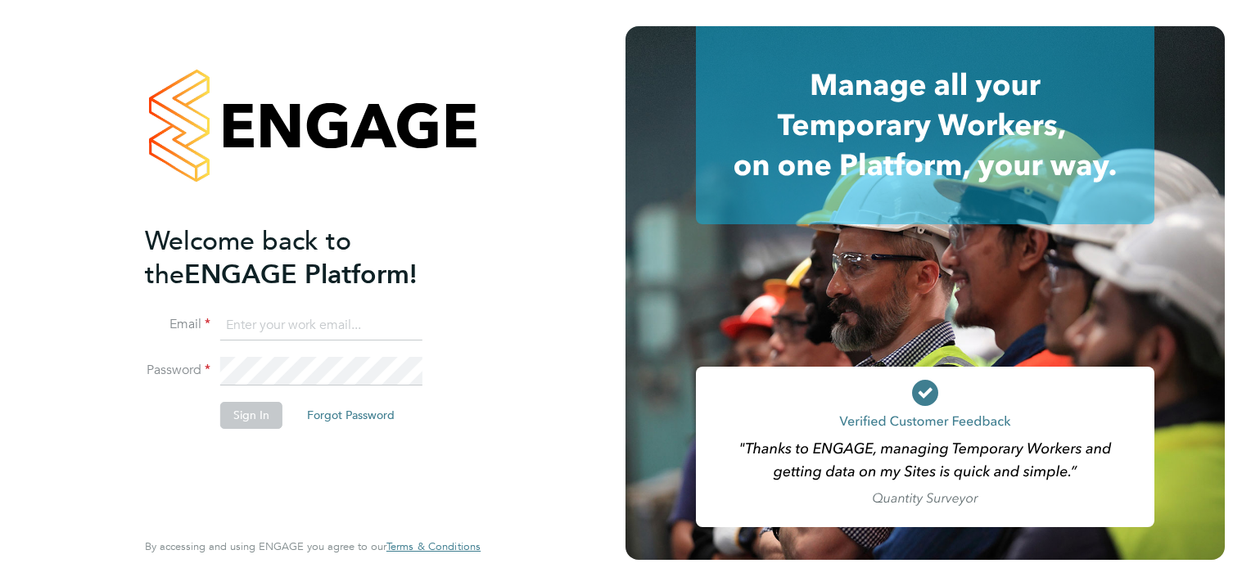
click at [347, 325] on input at bounding box center [321, 325] width 202 height 29
type input "karen.chatfield@prsjobs.com"
click at [246, 410] on button "Sign In" at bounding box center [251, 415] width 62 height 26
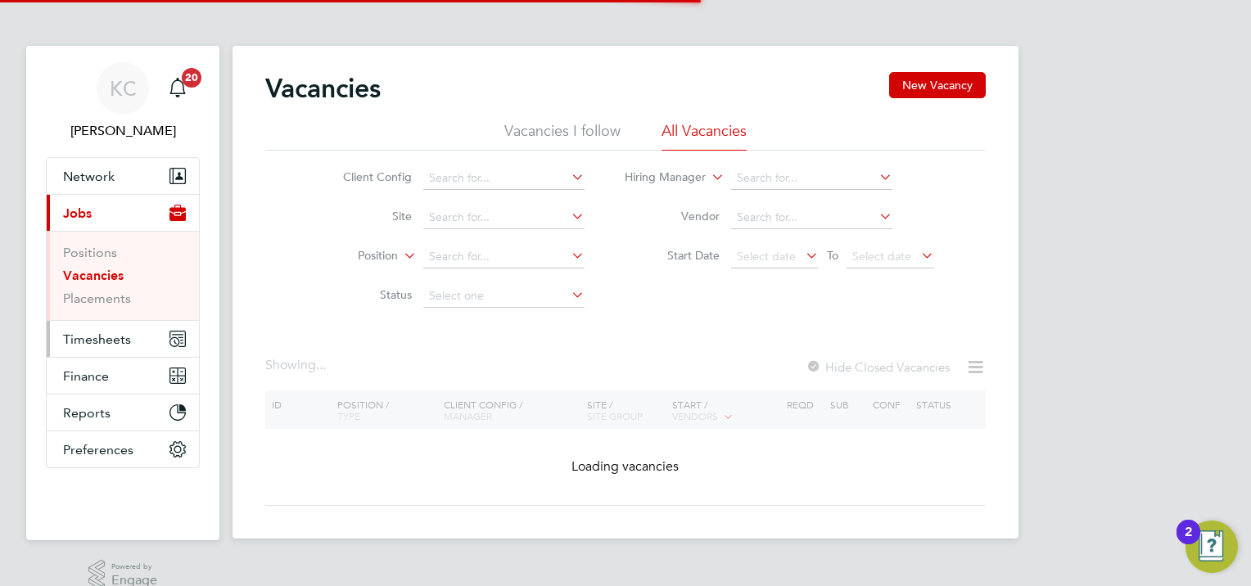
click at [102, 338] on span "Timesheets" at bounding box center [97, 339] width 68 height 16
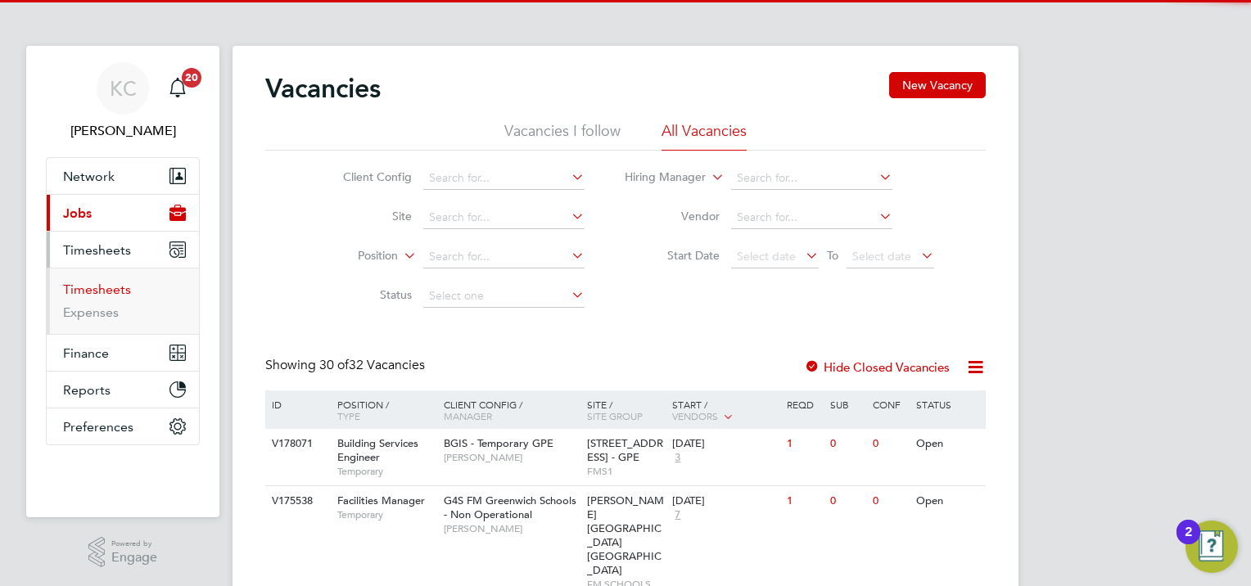
click at [118, 294] on link "Timesheets" at bounding box center [97, 290] width 68 height 16
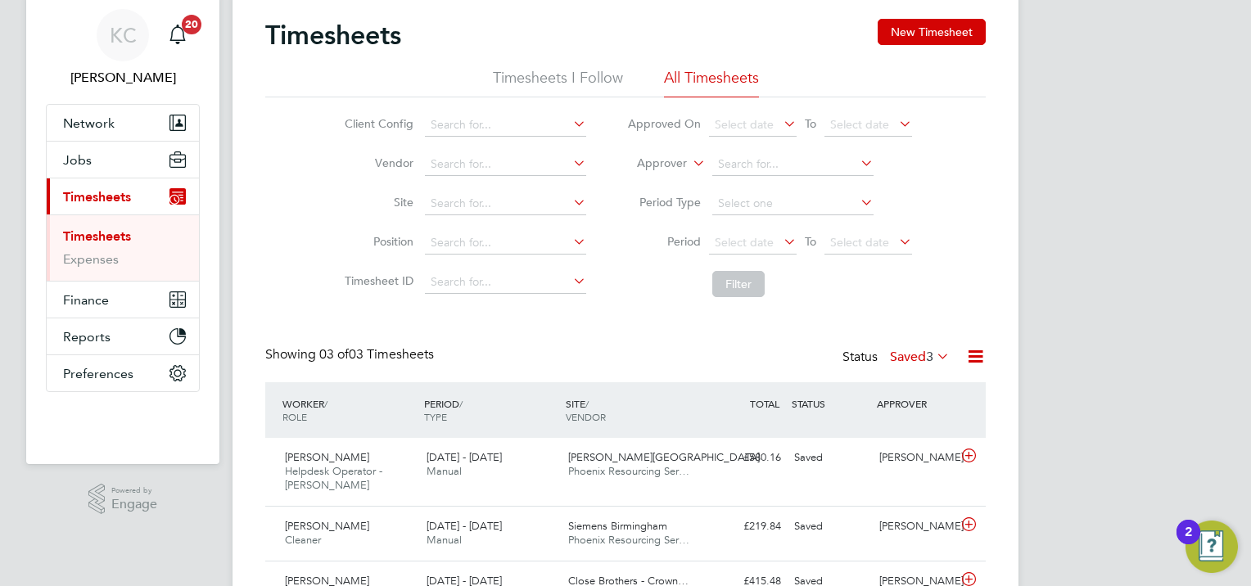
scroll to position [155, 0]
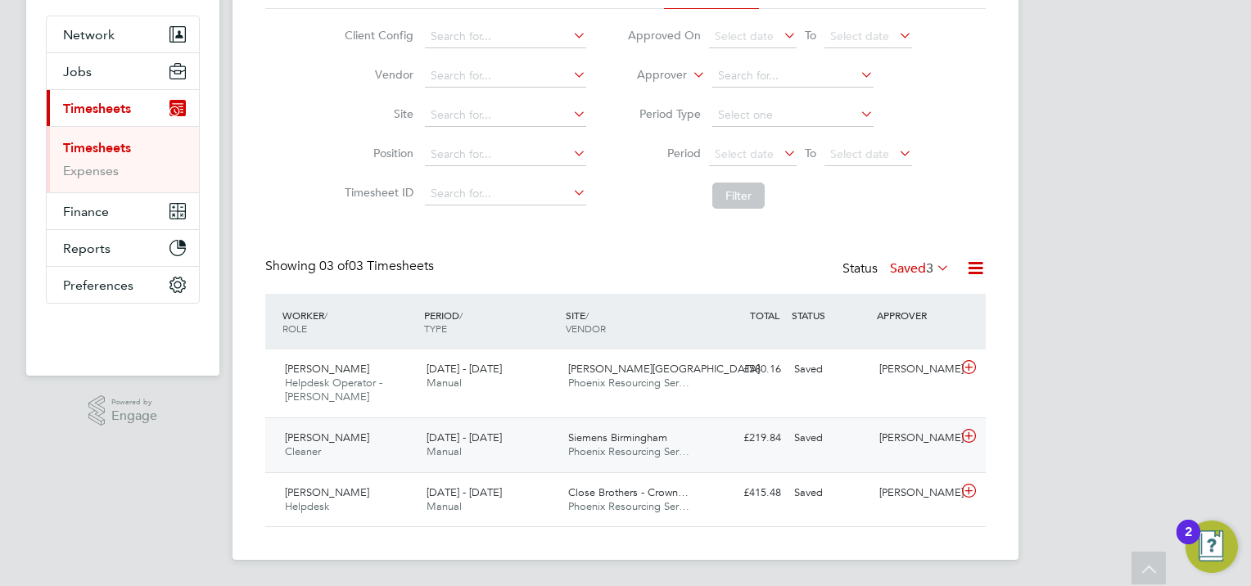
click at [879, 425] on div "[PERSON_NAME]" at bounding box center [914, 438] width 85 height 27
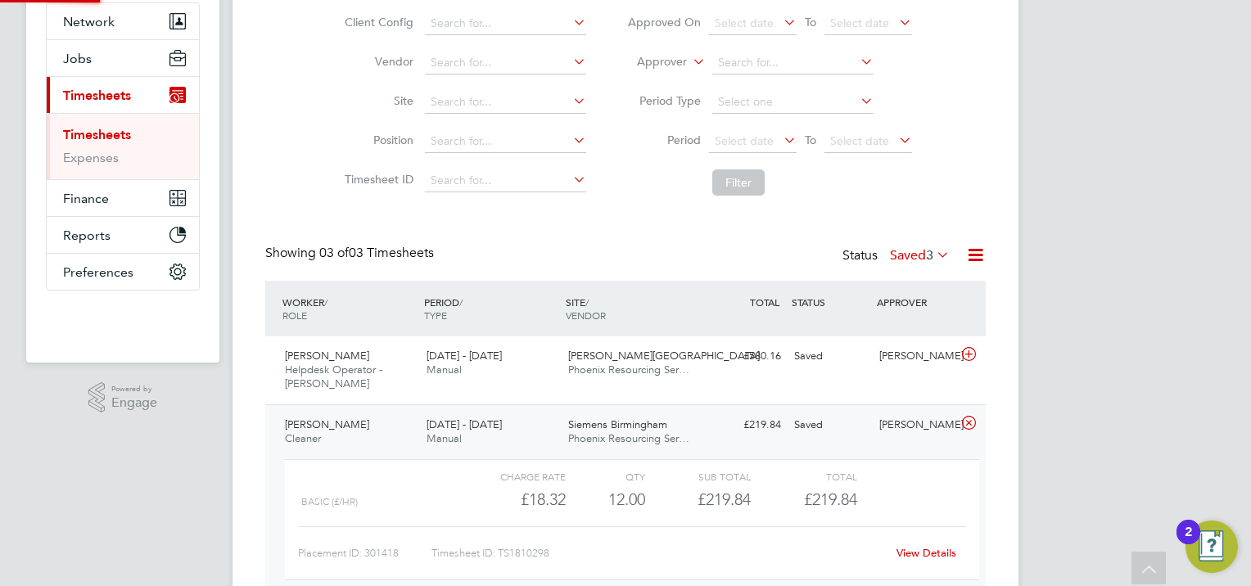
scroll to position [27, 159]
click at [924, 555] on link "View Details" at bounding box center [926, 553] width 60 height 14
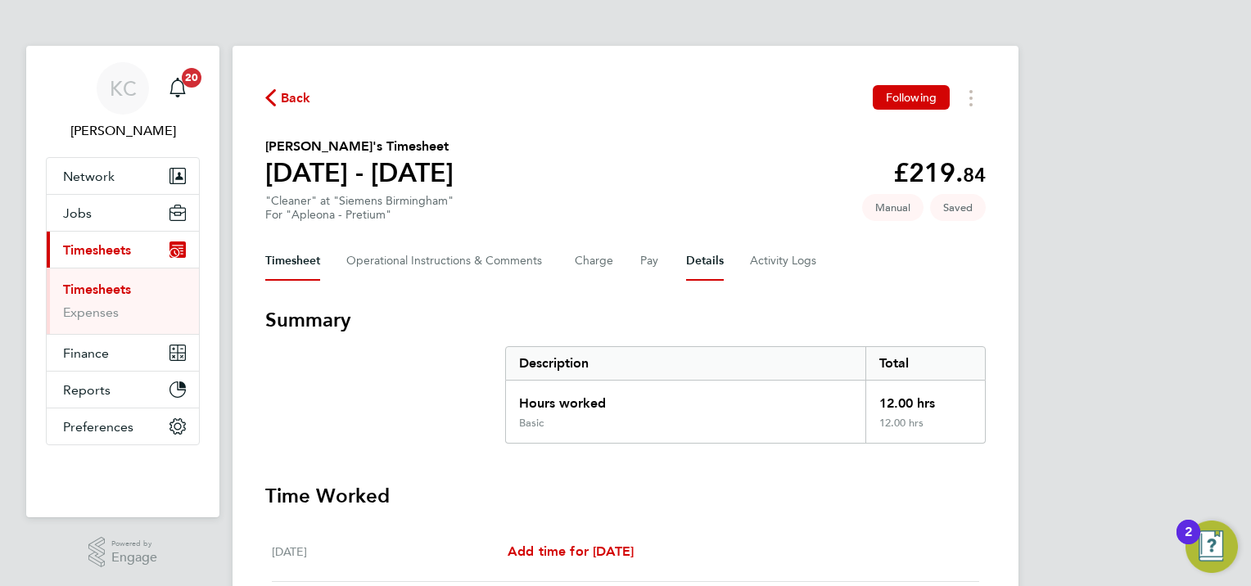
click at [692, 259] on button "Details" at bounding box center [705, 260] width 38 height 39
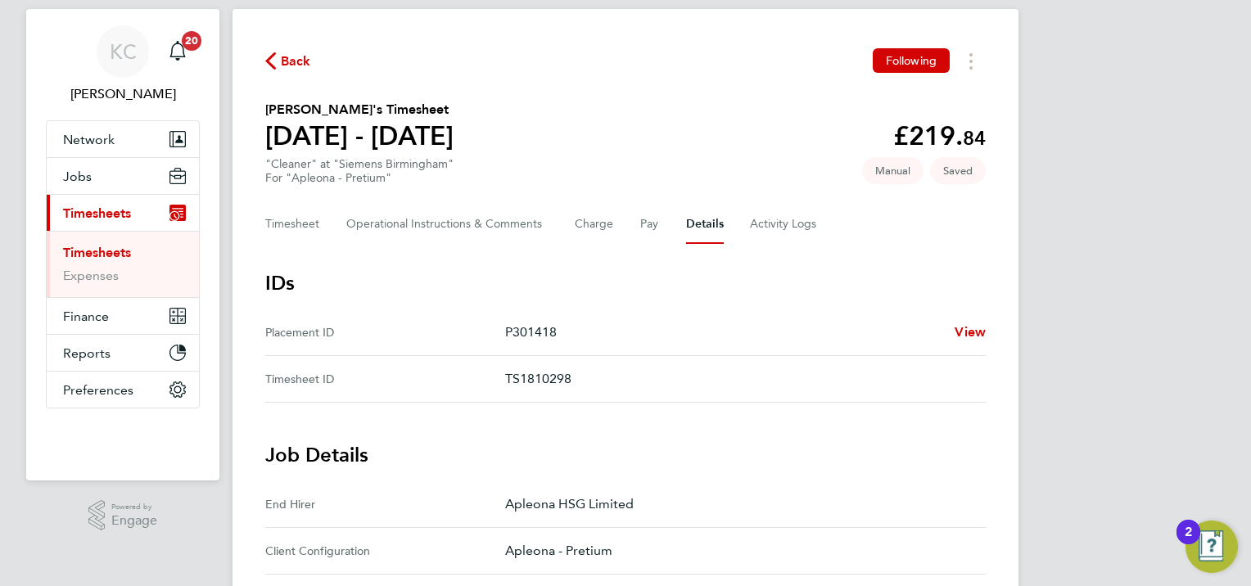
scroll to position [9, 0]
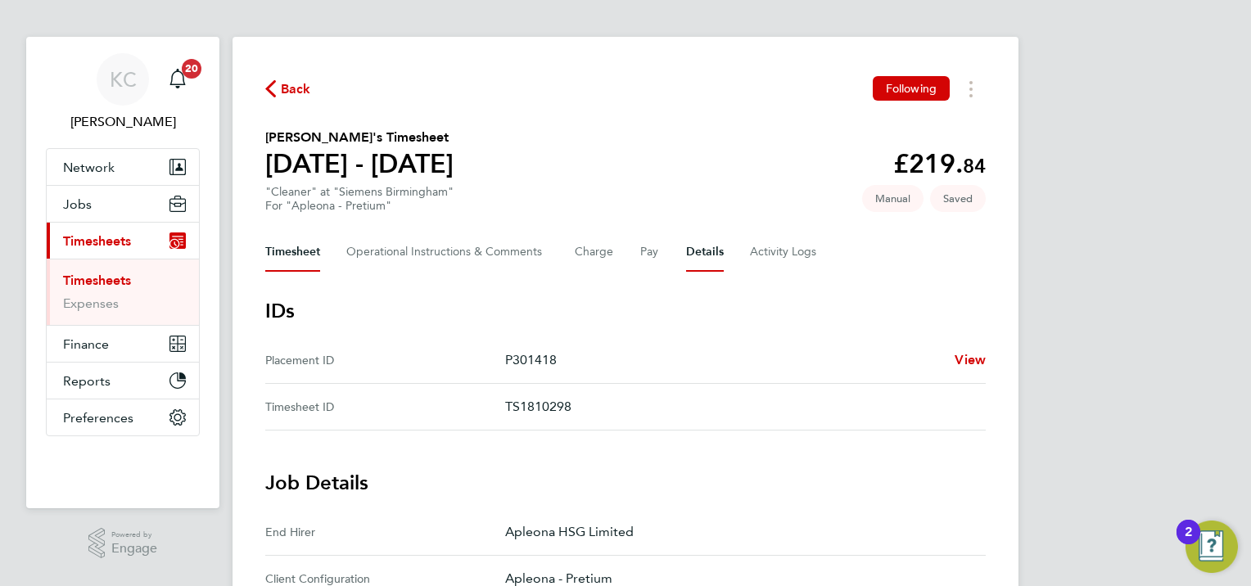
click at [274, 254] on button "Timesheet" at bounding box center [292, 251] width 55 height 39
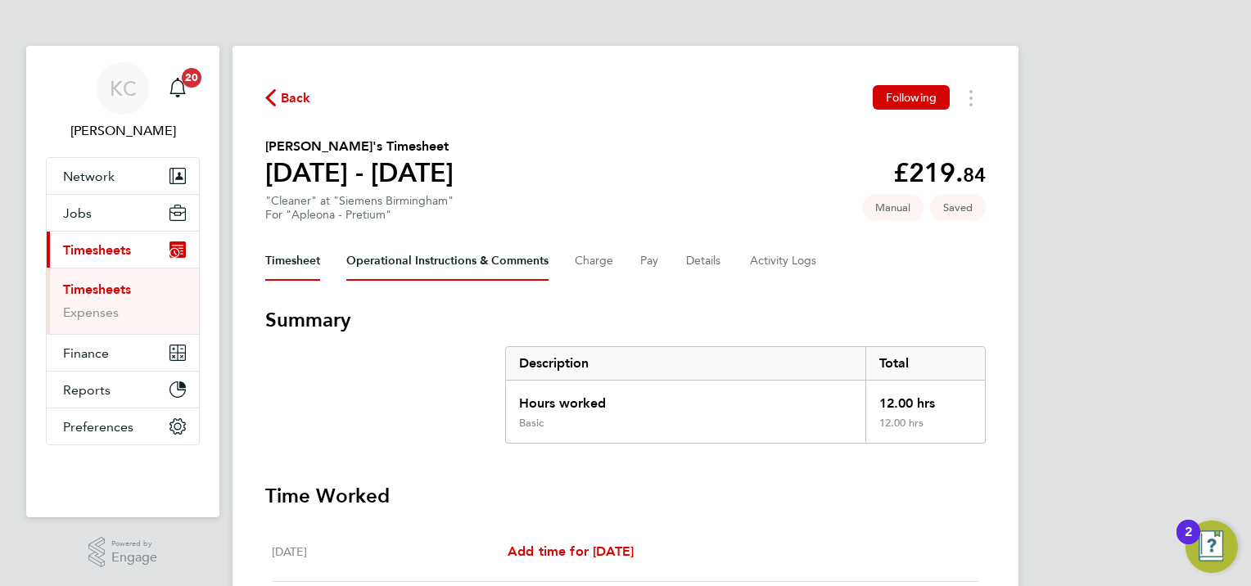
click at [476, 264] on Comments-tab "Operational Instructions & Comments" at bounding box center [447, 260] width 202 height 39
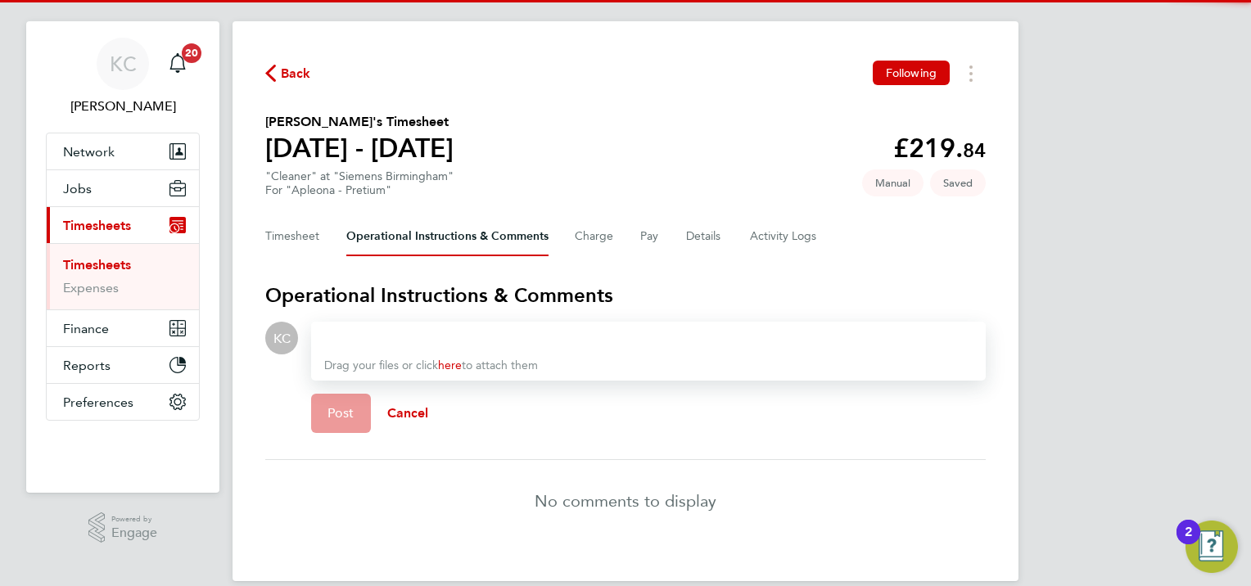
scroll to position [46, 0]
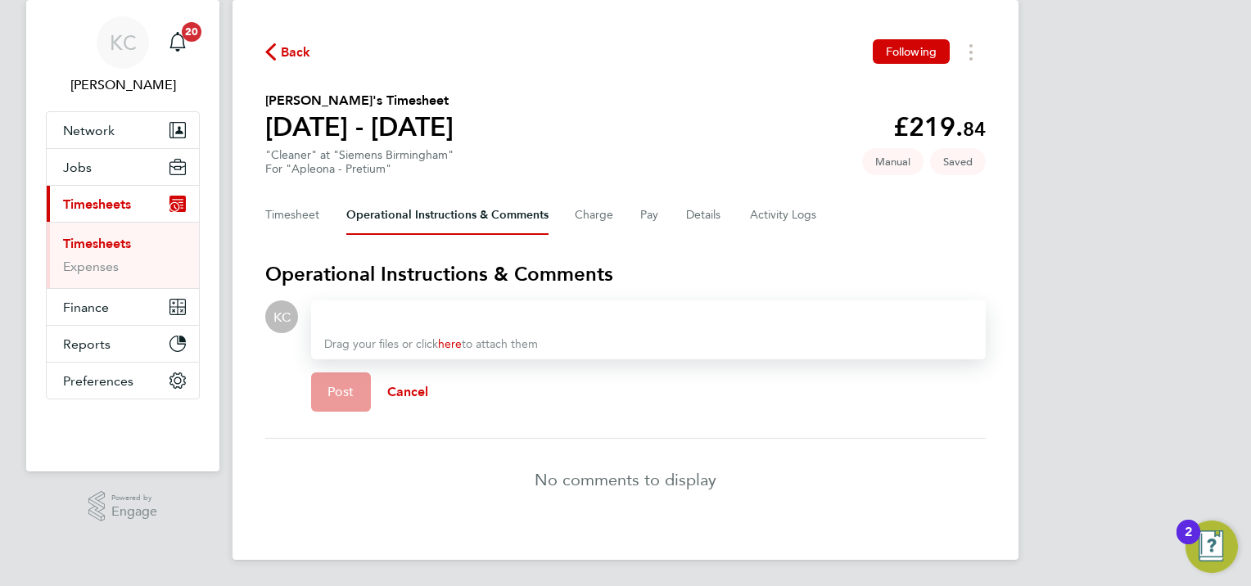
drag, startPoint x: 484, startPoint y: 307, endPoint x: 480, endPoint y: 316, distance: 9.9
click at [483, 310] on div at bounding box center [648, 317] width 648 height 20
click at [350, 388] on span "Post" at bounding box center [340, 392] width 27 height 16
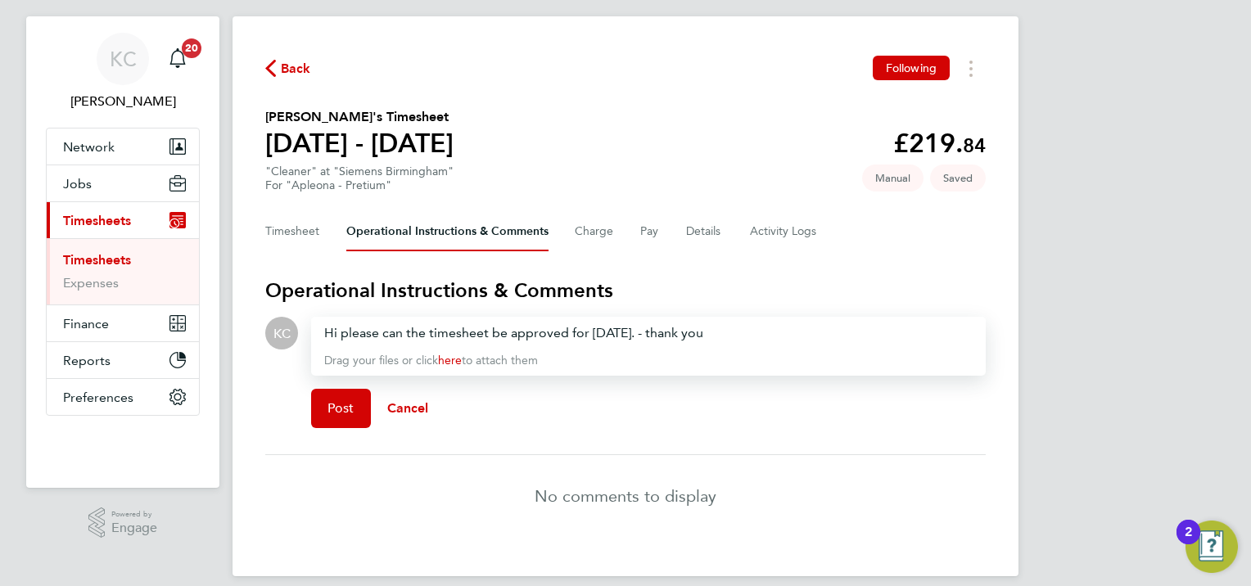
scroll to position [0, 0]
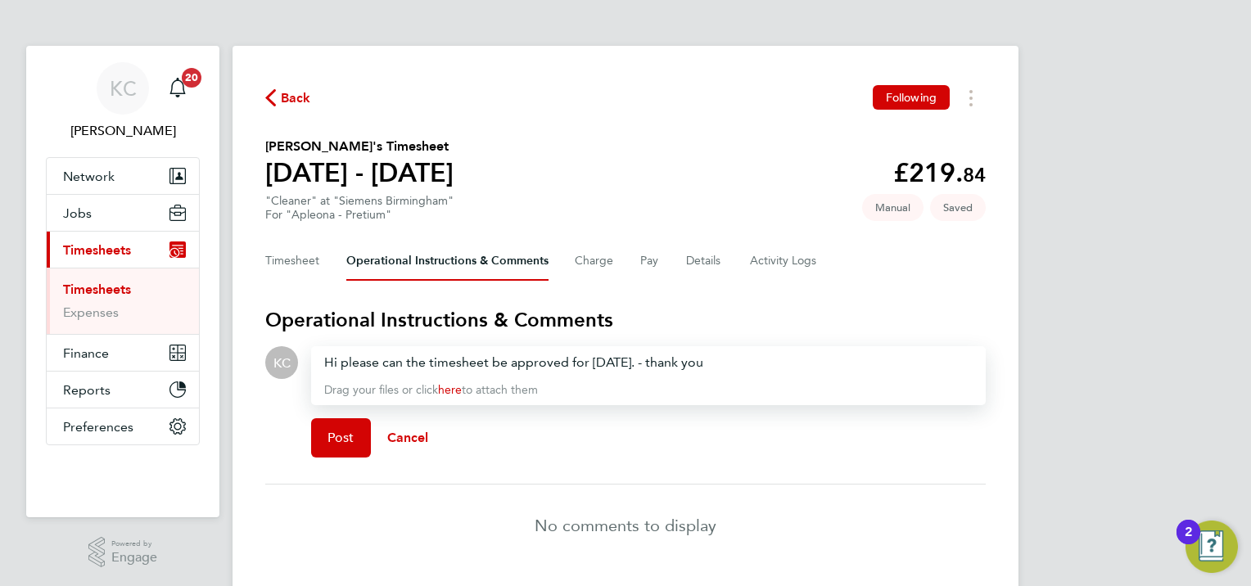
click at [119, 287] on link "Timesheets" at bounding box center [97, 290] width 68 height 16
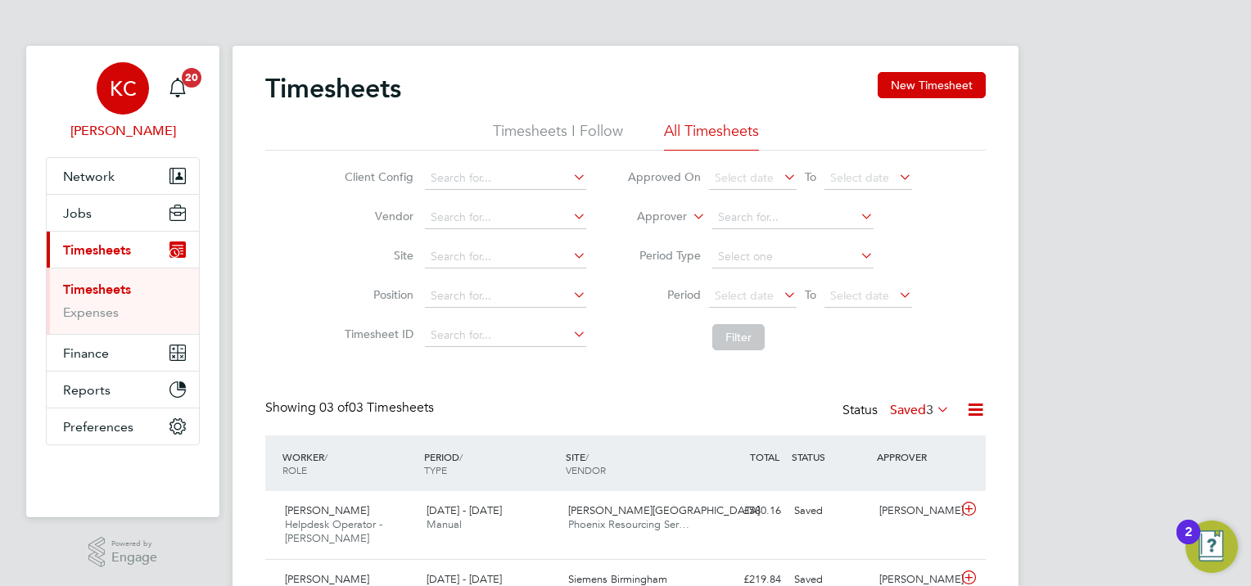
click at [140, 91] on div "KC" at bounding box center [123, 88] width 52 height 52
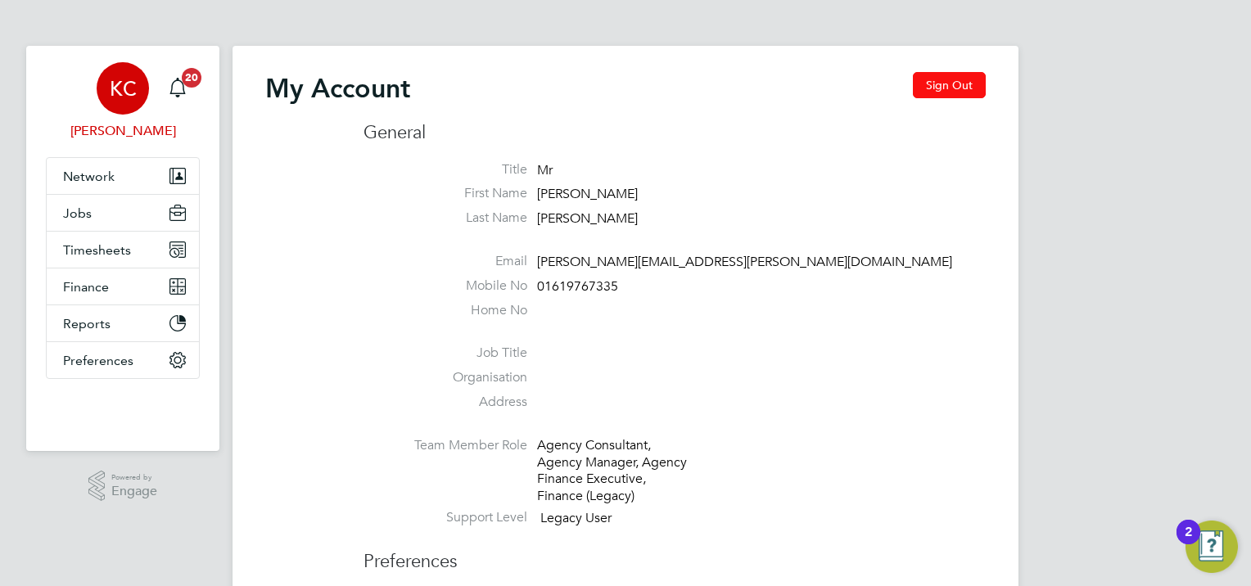
click at [975, 85] on button "Sign Out" at bounding box center [949, 85] width 73 height 26
